Goal: Check status: Check status

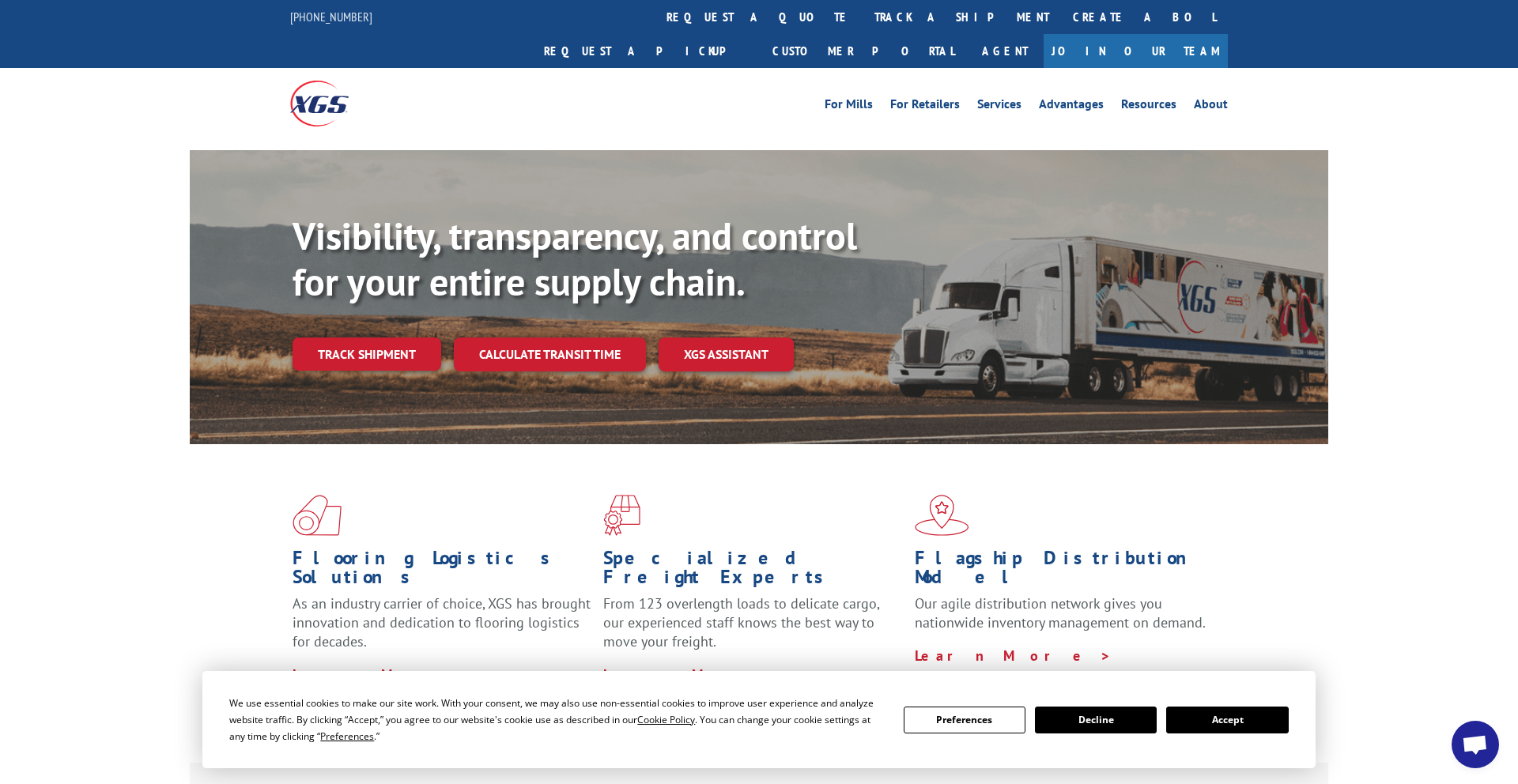
click at [863, 23] on link "track a shipment" at bounding box center [962, 16] width 198 height 34
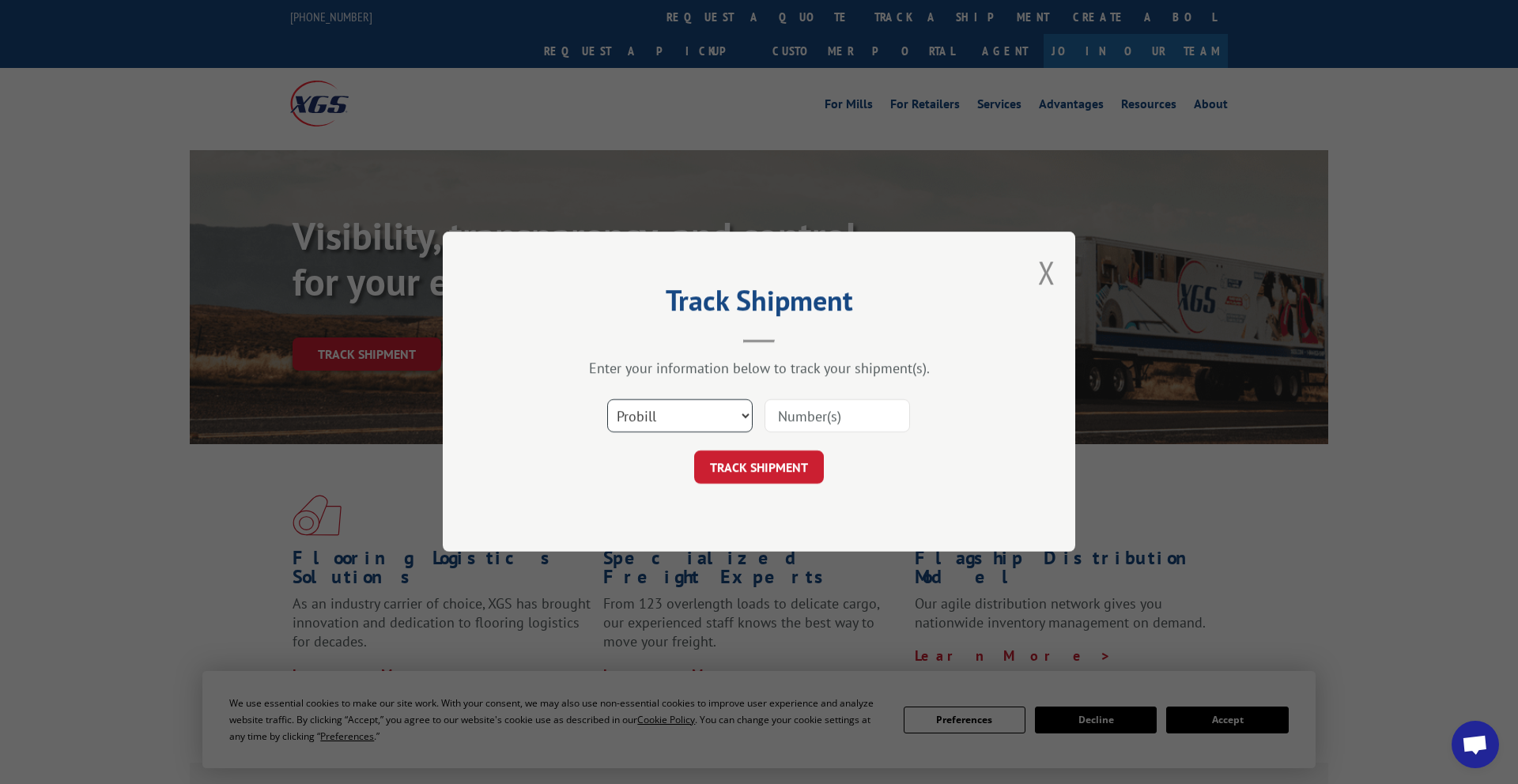
click at [719, 417] on select "Select category... Probill BOL PO" at bounding box center [680, 416] width 145 height 33
click at [835, 422] on input at bounding box center [837, 416] width 145 height 33
paste input "2834585"
type input "2834585"
click at [700, 422] on select "Select category... Probill BOL PO" at bounding box center [680, 416] width 145 height 33
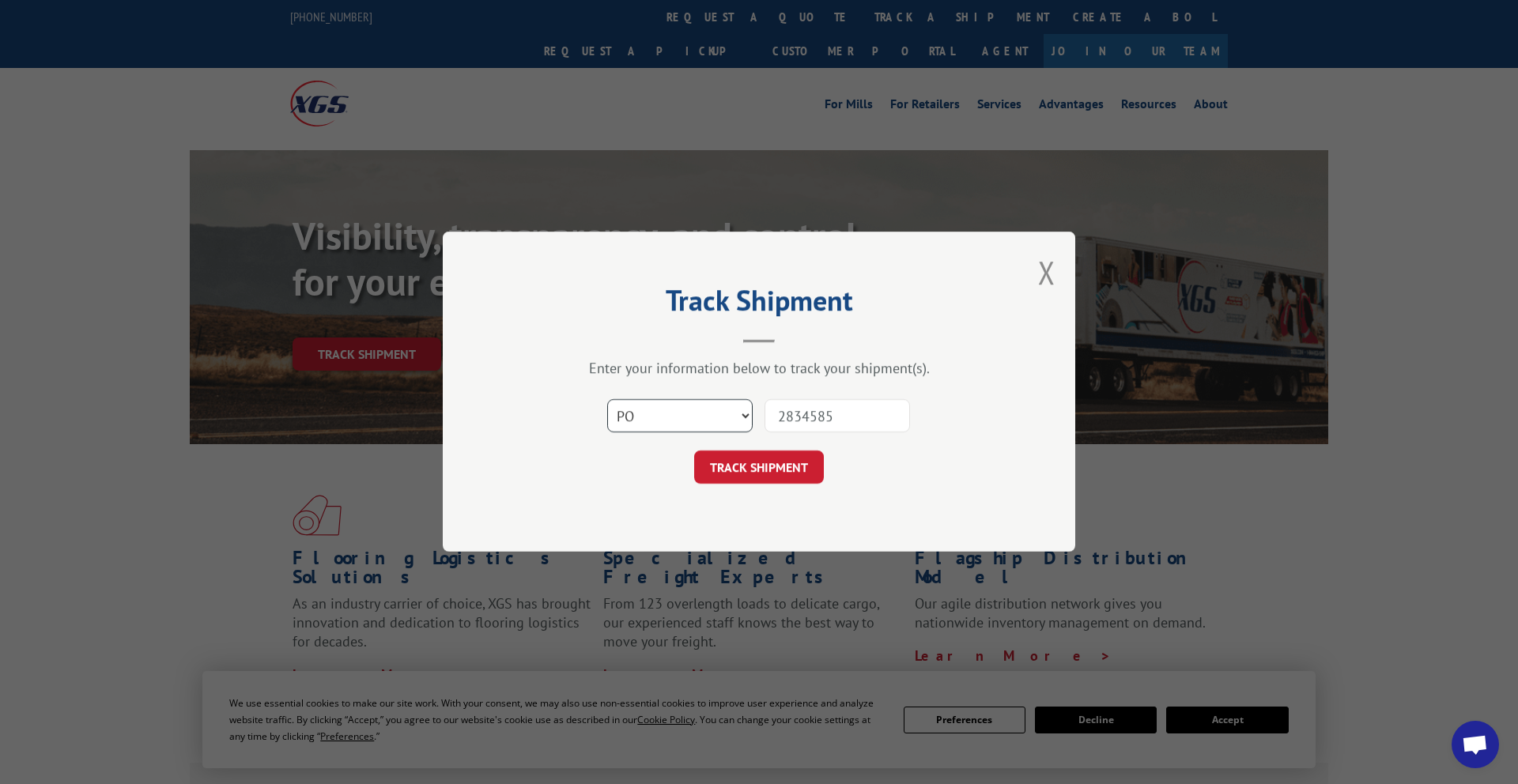
click at [608, 400] on select "Select category... Probill BOL PO" at bounding box center [680, 416] width 145 height 33
click at [755, 460] on button "TRACK SHIPMENT" at bounding box center [759, 468] width 130 height 33
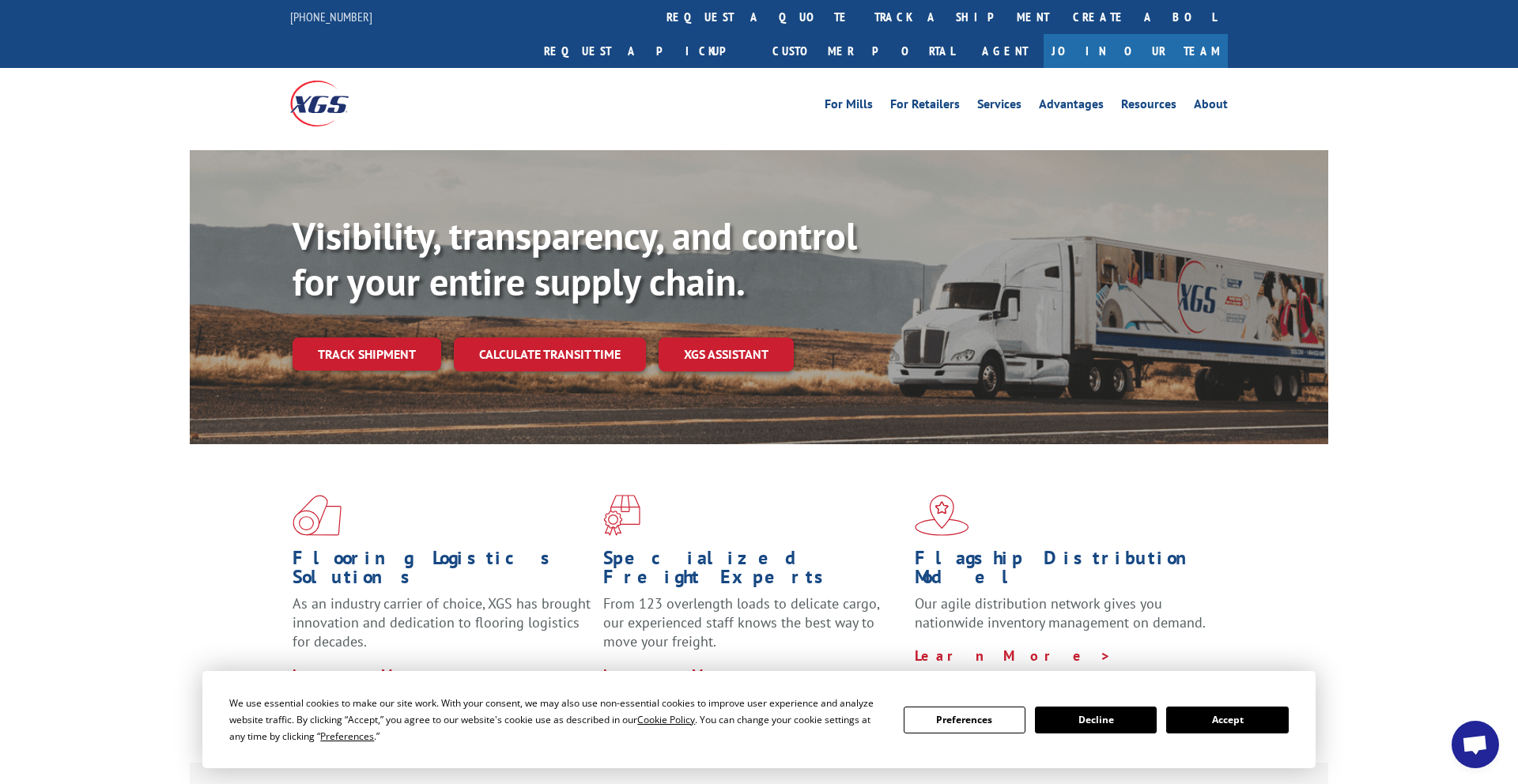
click at [408, 338] on link "Track shipment" at bounding box center [367, 354] width 148 height 33
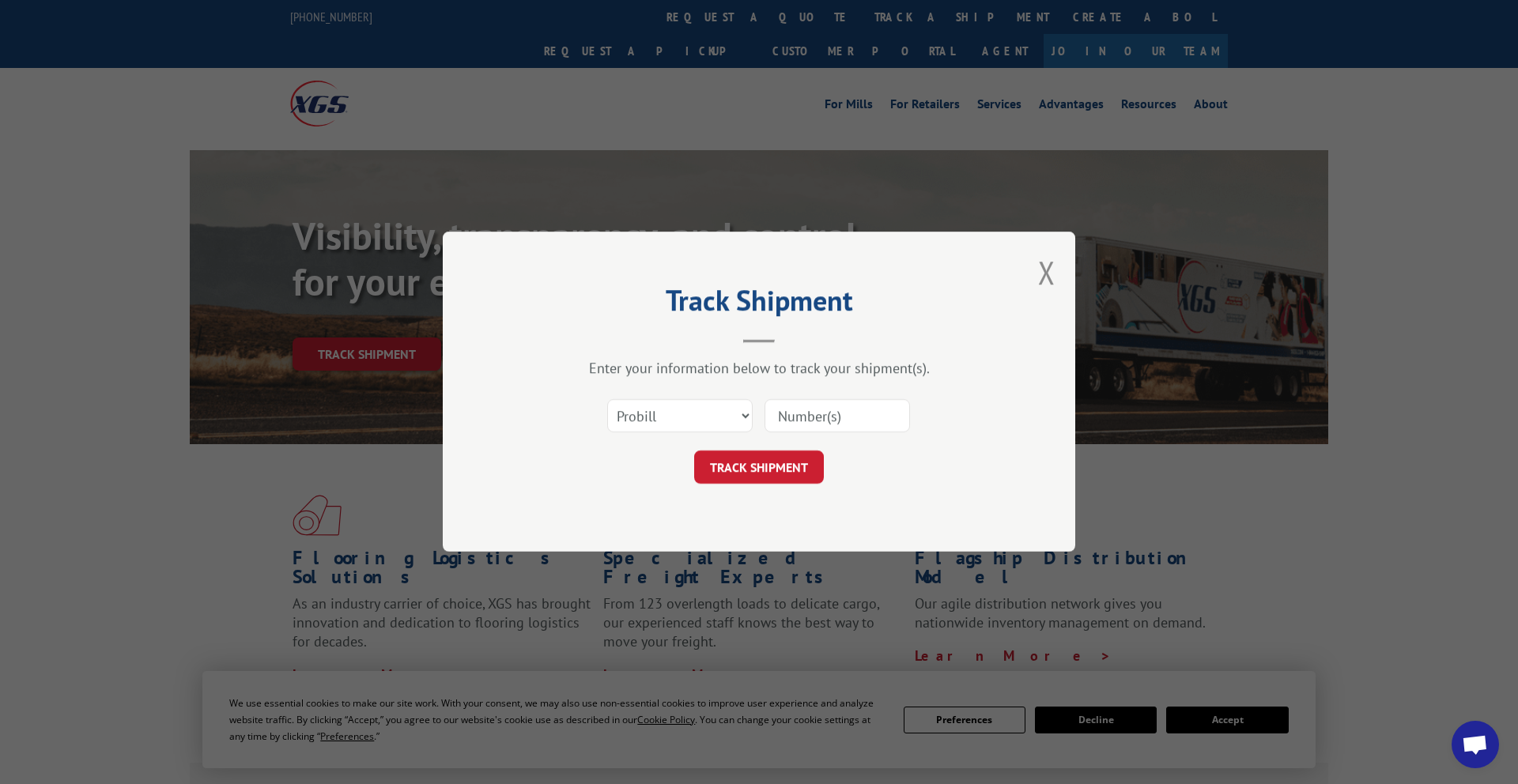
click at [816, 427] on input at bounding box center [837, 416] width 145 height 33
paste input "2834585"
type input "2834585"
click at [784, 453] on button "TRACK SHIPMENT" at bounding box center [759, 468] width 130 height 33
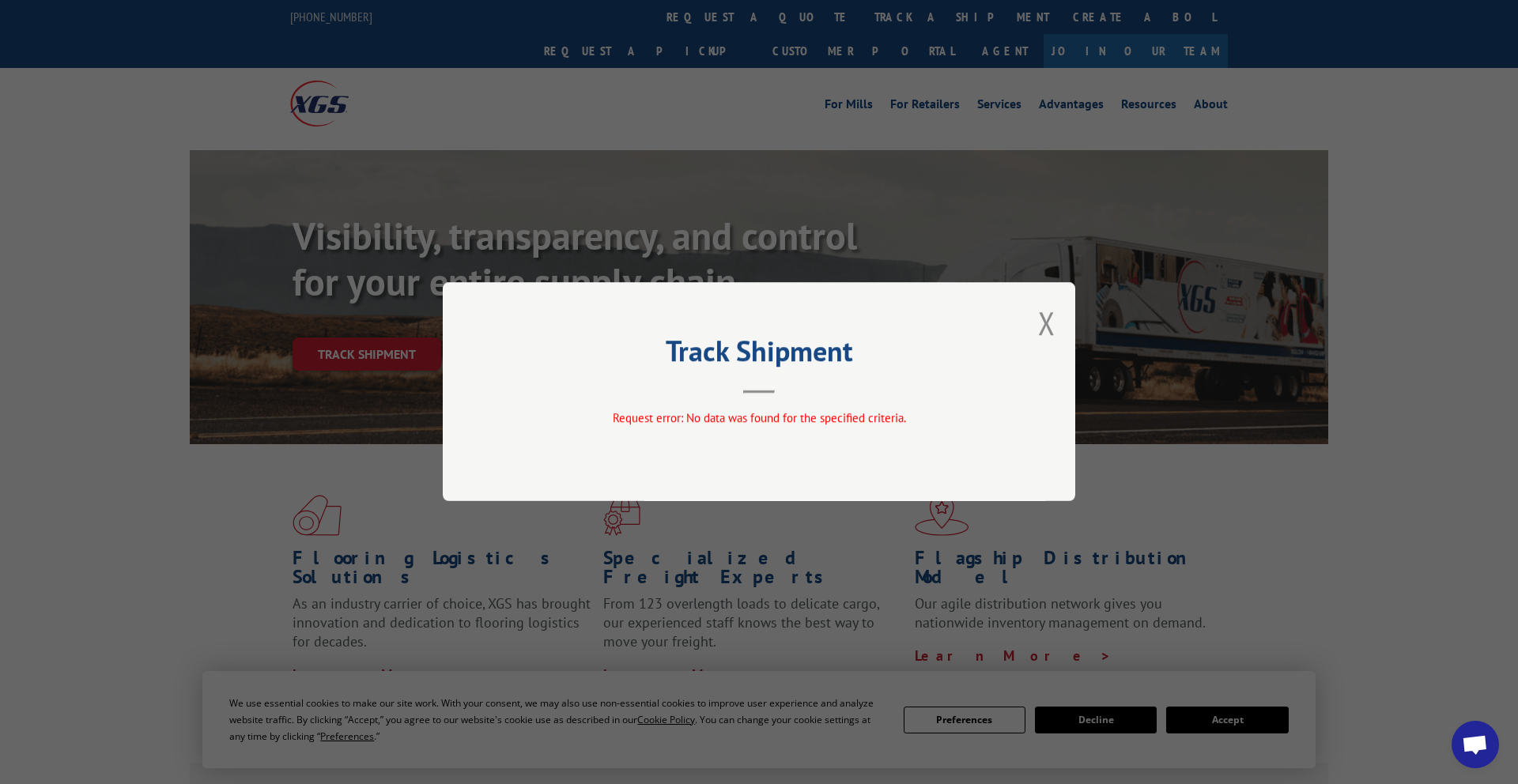
click at [1048, 326] on button "Close modal" at bounding box center [1047, 324] width 17 height 42
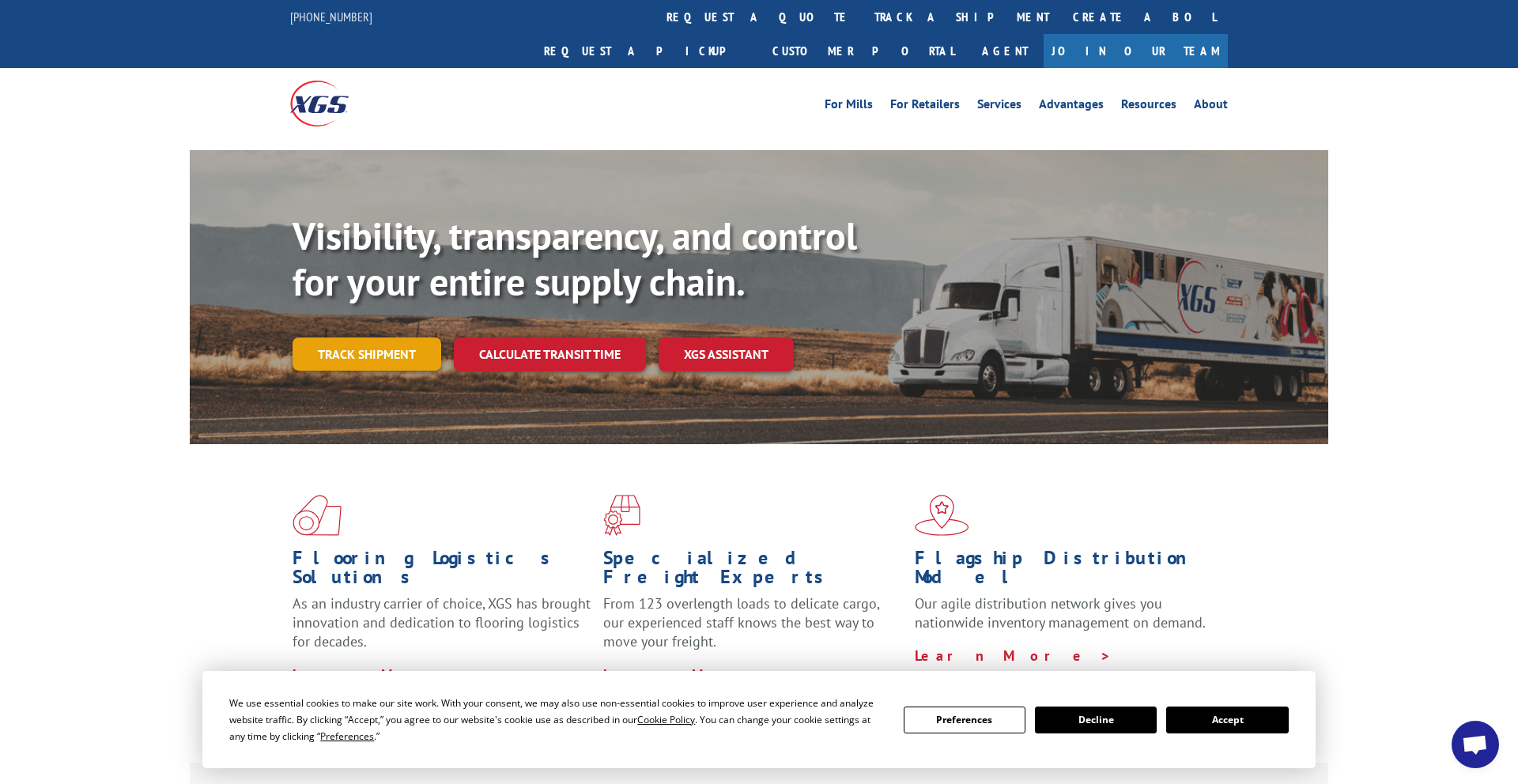
click at [348, 338] on link "Track shipment" at bounding box center [367, 354] width 148 height 33
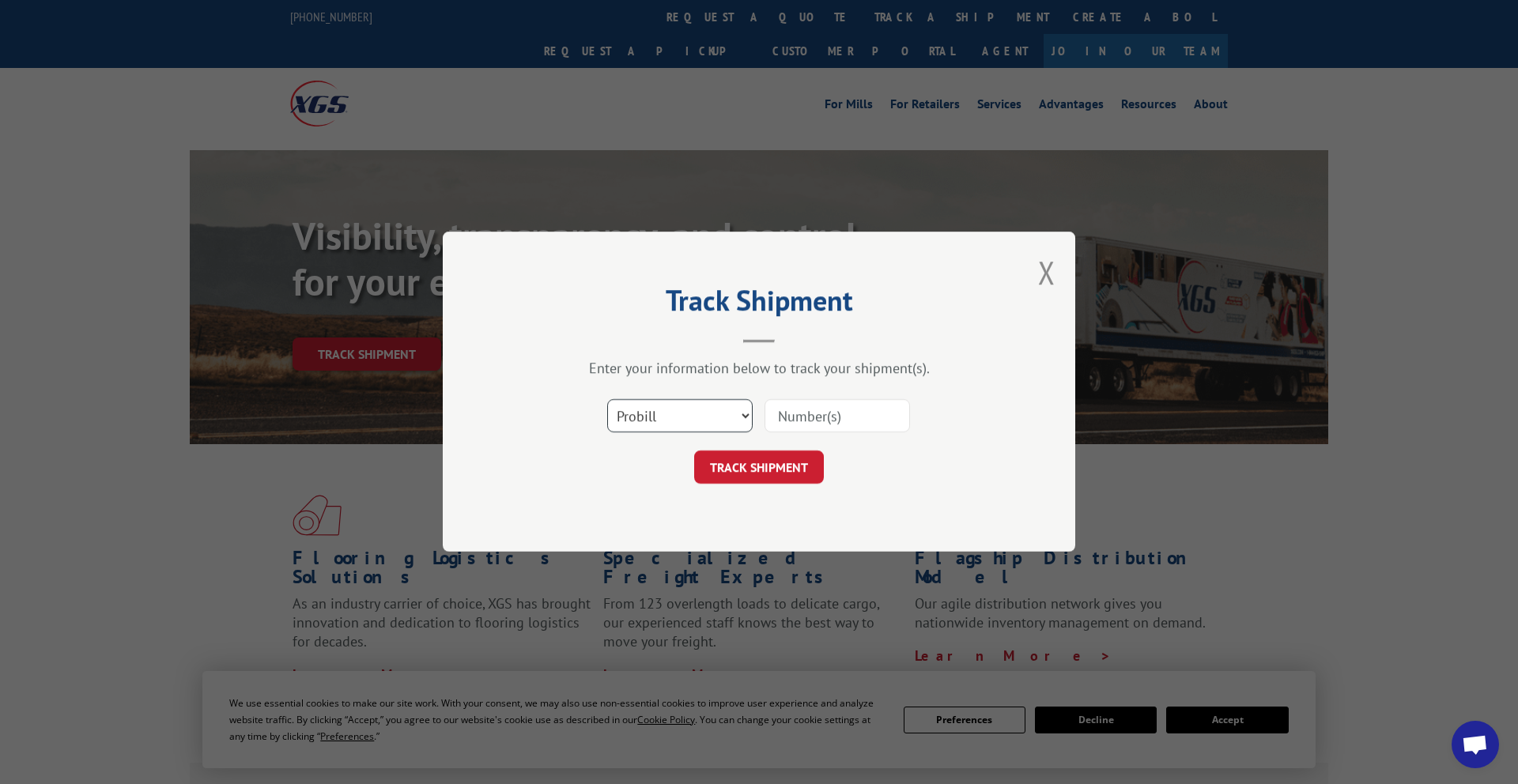
click at [713, 405] on select "Select category... Probill BOL PO" at bounding box center [680, 416] width 145 height 33
select select "bol"
click at [608, 400] on select "Select category... Probill BOL PO" at bounding box center [680, 416] width 145 height 33
click at [826, 419] on input at bounding box center [837, 416] width 145 height 33
paste input "2834585"
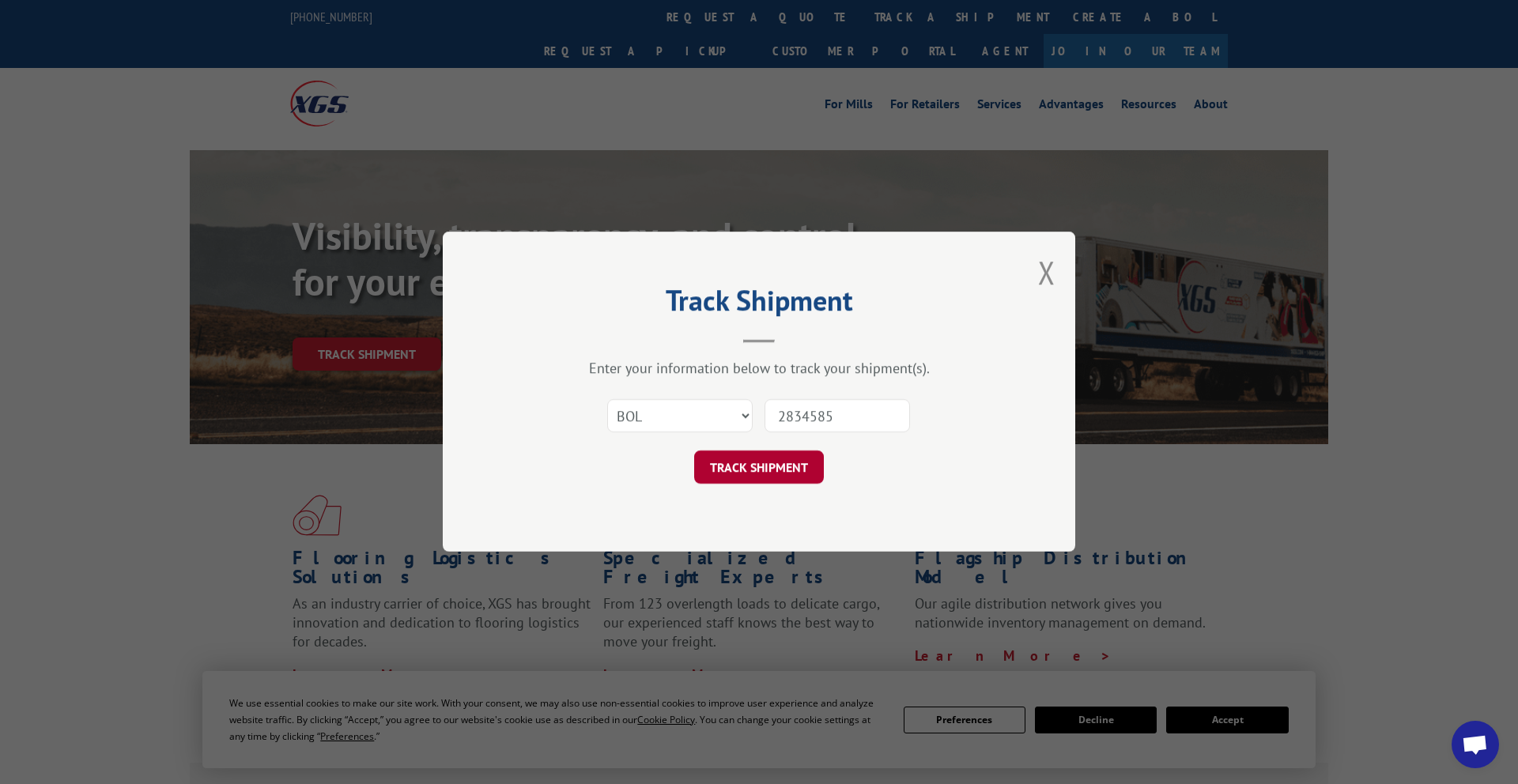
type input "2834585"
click at [794, 461] on button "TRACK SHIPMENT" at bounding box center [759, 468] width 130 height 33
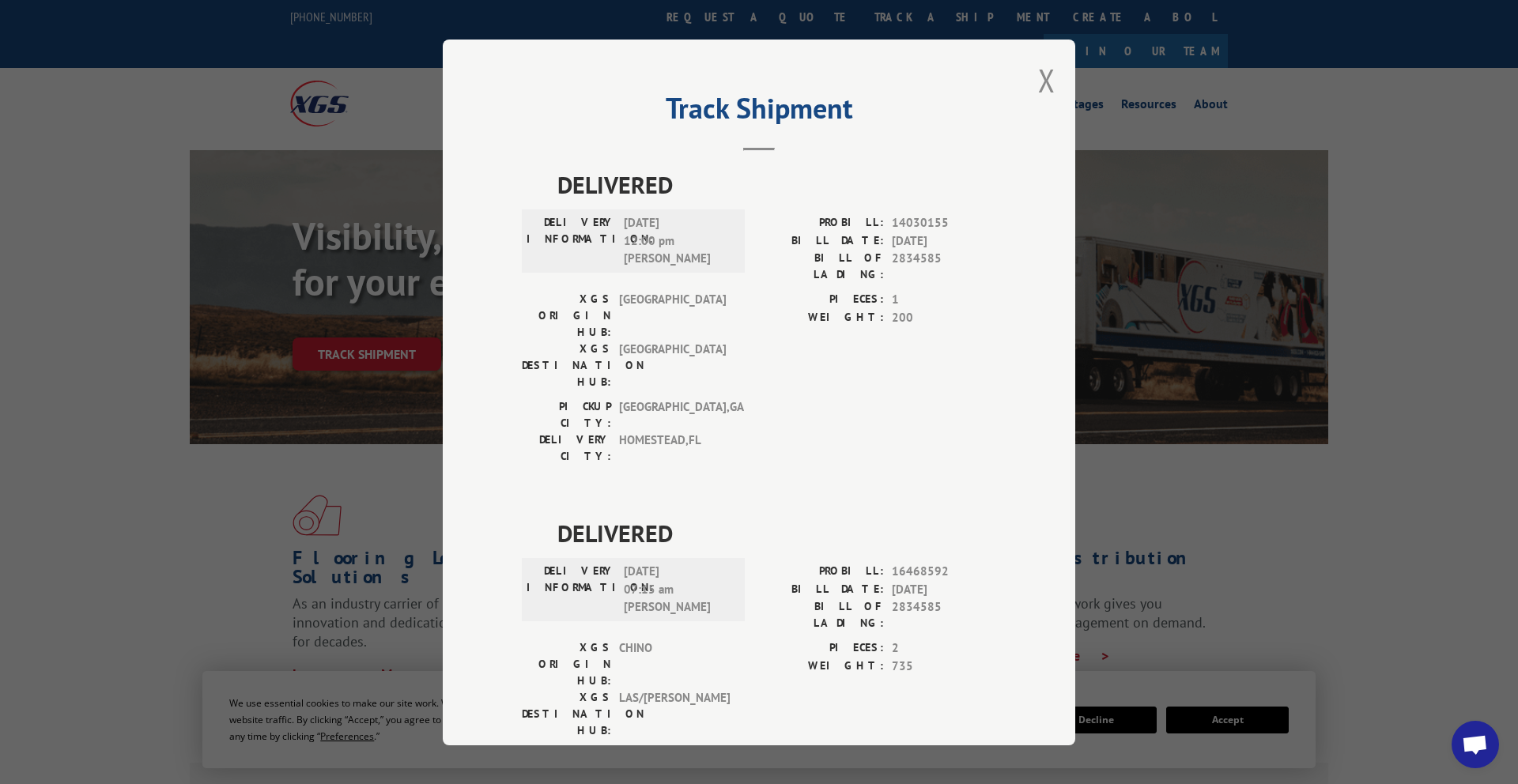
scroll to position [265, 0]
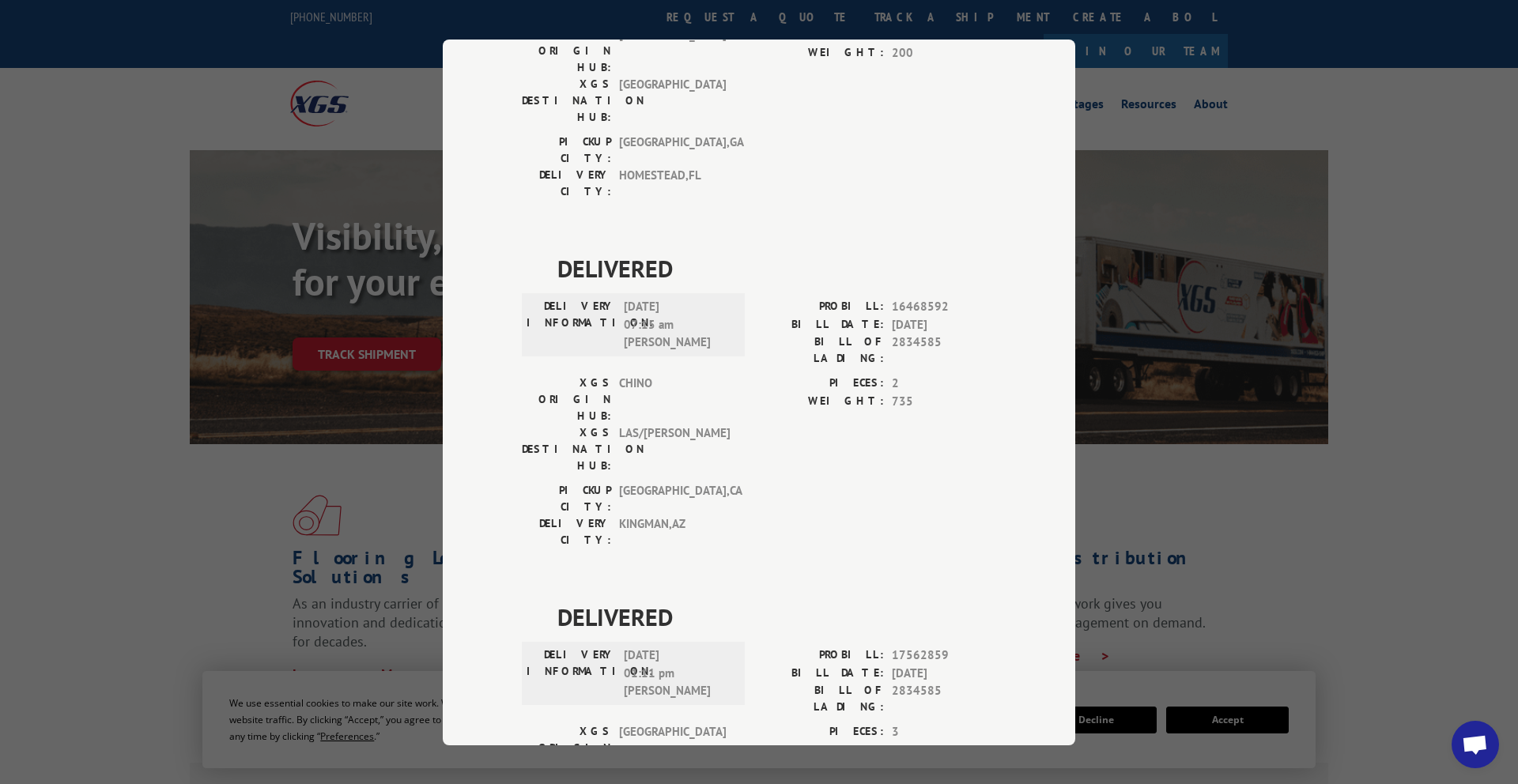
click at [682, 647] on span "09/02/2025 01:11 pm Lisa" at bounding box center [677, 674] width 107 height 54
drag, startPoint x: 626, startPoint y: 478, endPoint x: 669, endPoint y: 520, distance: 60.1
click at [669, 642] on div "DELIVERY INFORMATION: 09/02/2025 01:11 pm Lisa" at bounding box center [634, 674] width 223 height 64
click at [741, 642] on div "DELIVERY INFORMATION: 09/02/2025 01:11 pm Lisa" at bounding box center [634, 674] width 223 height 64
